Goal: Check status

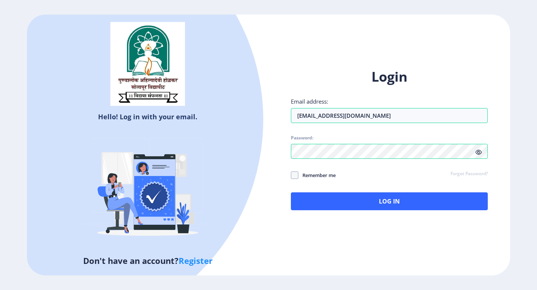
click at [300, 178] on span "Remember me" at bounding box center [317, 175] width 37 height 9
click at [292, 176] on input "Remember me" at bounding box center [291, 175] width 0 height 0
checkbox input "true"
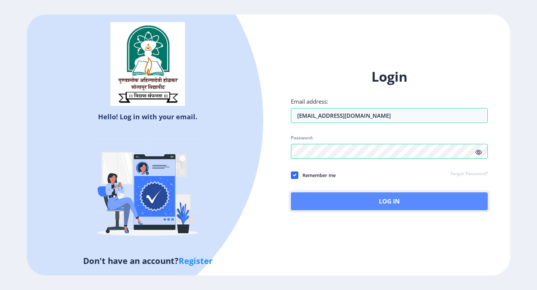
click at [325, 198] on button "Log In" at bounding box center [389, 202] width 197 height 18
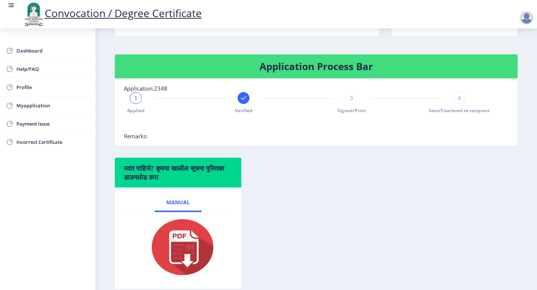
scroll to position [175, 0]
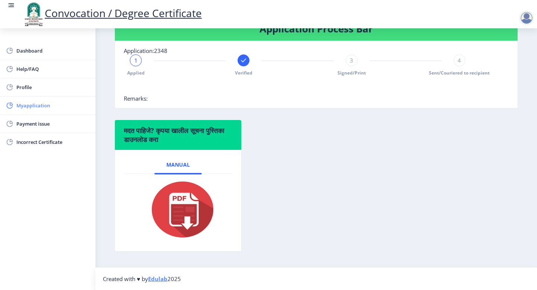
click at [46, 108] on span "Myapplication" at bounding box center [52, 105] width 73 height 9
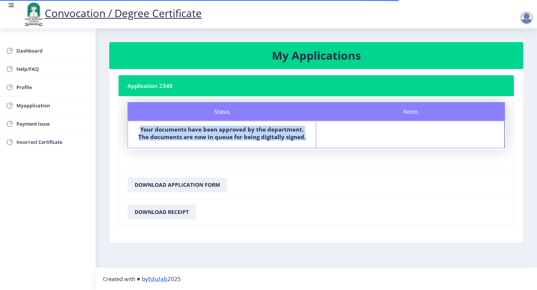
drag, startPoint x: 136, startPoint y: 130, endPoint x: 311, endPoint y: 138, distance: 174.5
click at [311, 138] on div "Status Your documents have been approved by the department. The documents are n…" at bounding box center [222, 134] width 188 height 27
